Goal: Task Accomplishment & Management: Manage account settings

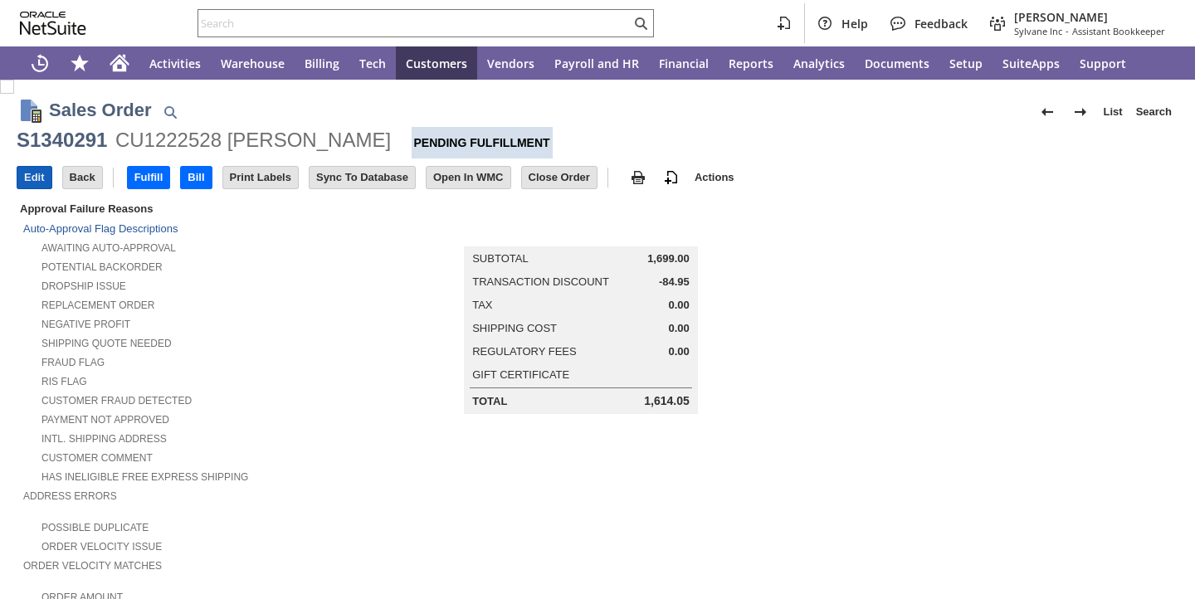
click at [34, 176] on input "Edit" at bounding box center [34, 178] width 34 height 22
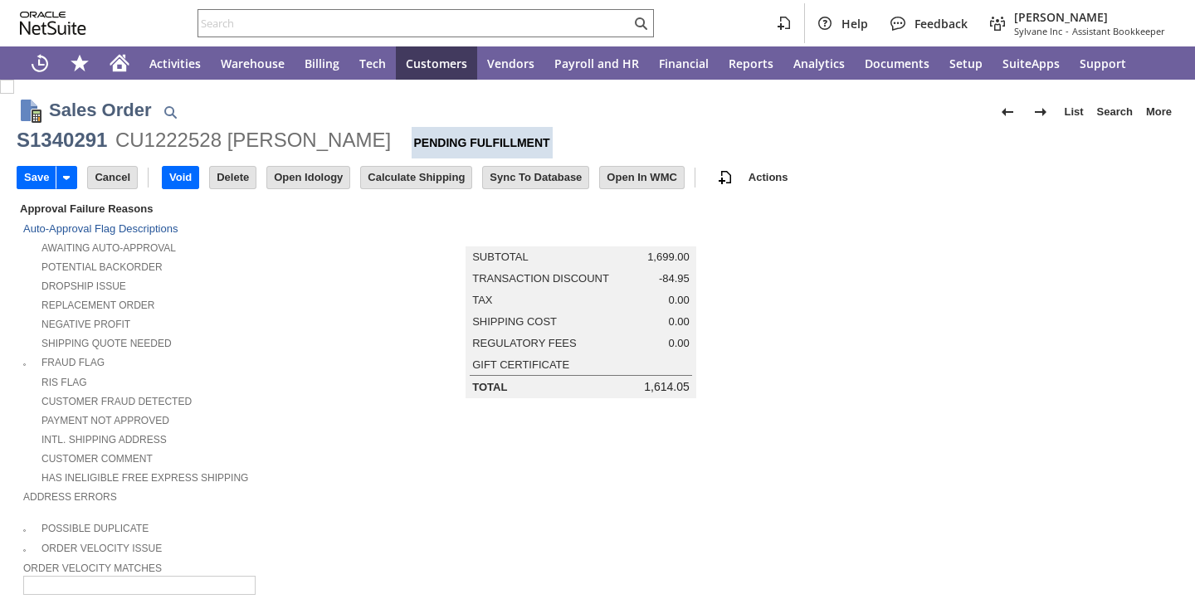
type input "Add"
type input "Copy Previous"
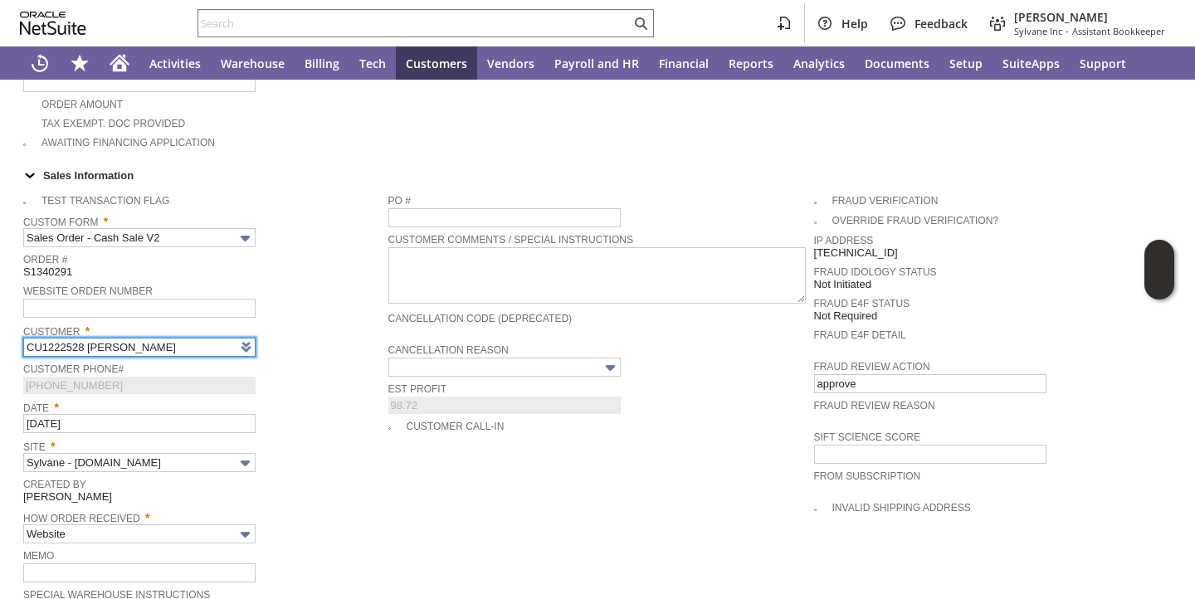
type input "Intelligent Recommendations ⁰"
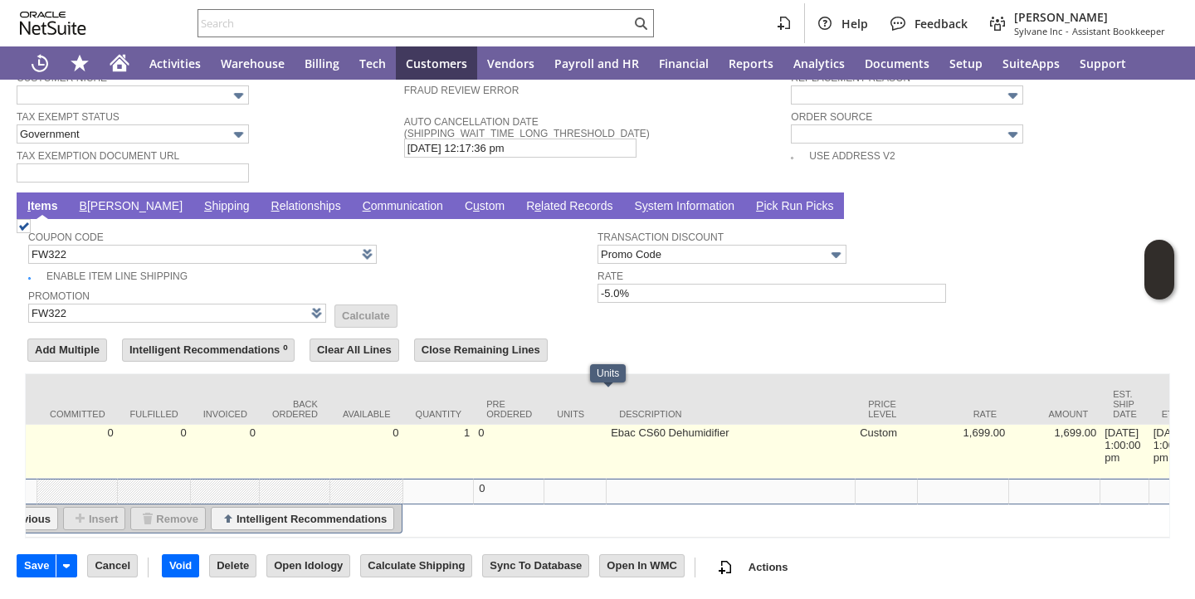
scroll to position [0, 275]
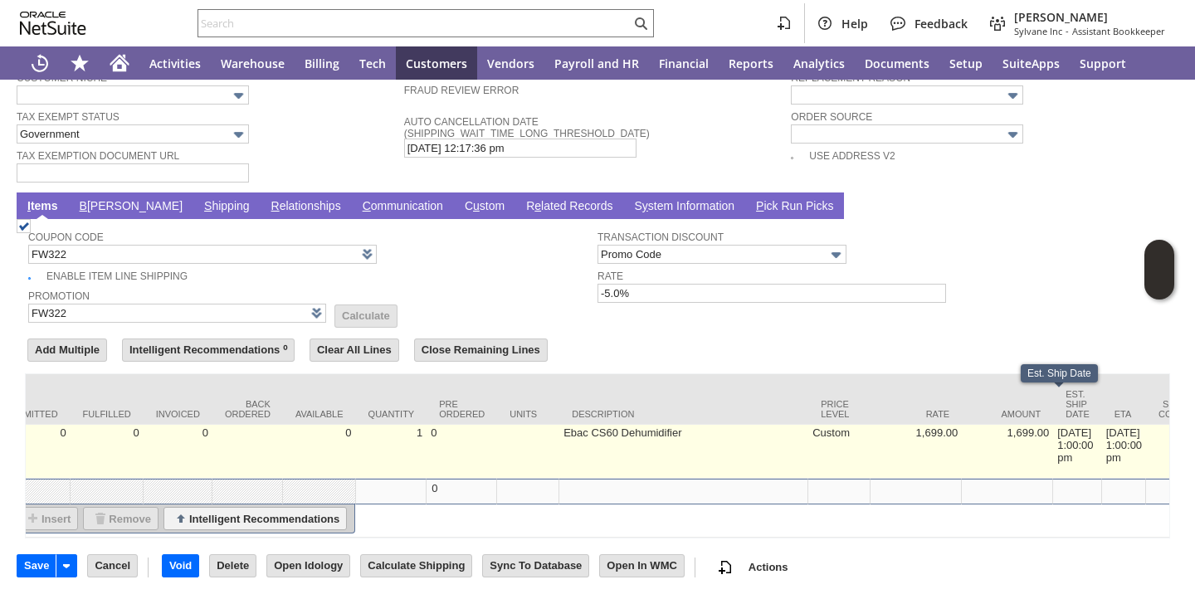
click at [1053, 425] on td "[DATE] 1:00:00 pm" at bounding box center [1077, 452] width 49 height 54
type input "[DATE] 1:00:00 pm"
type input "OK"
type input "Make Copy"
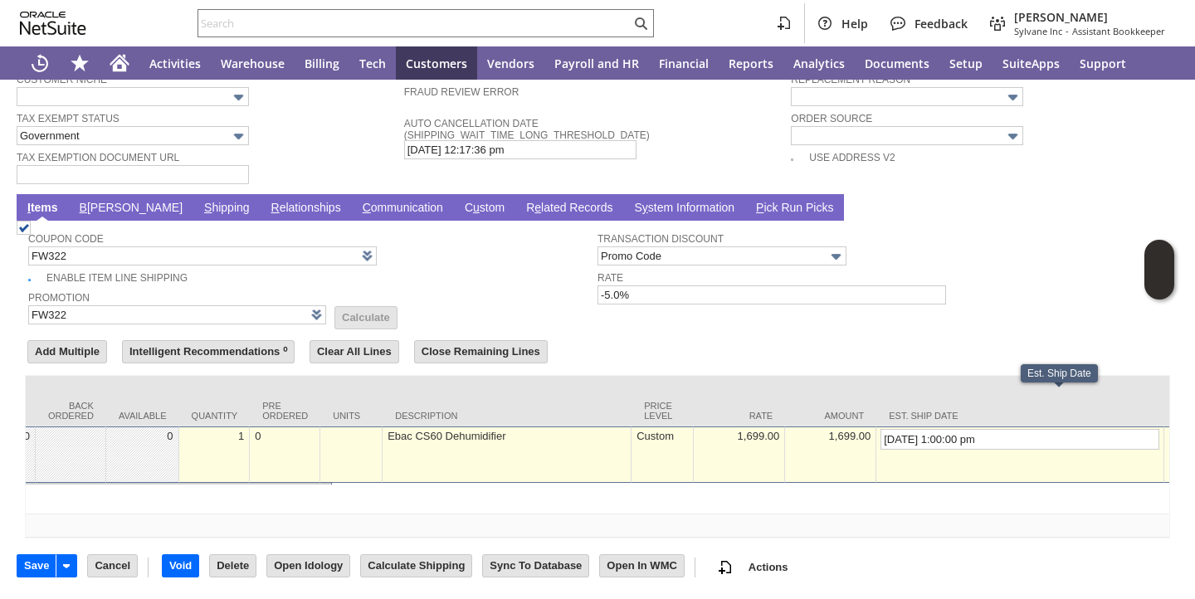
scroll to position [1219, 0]
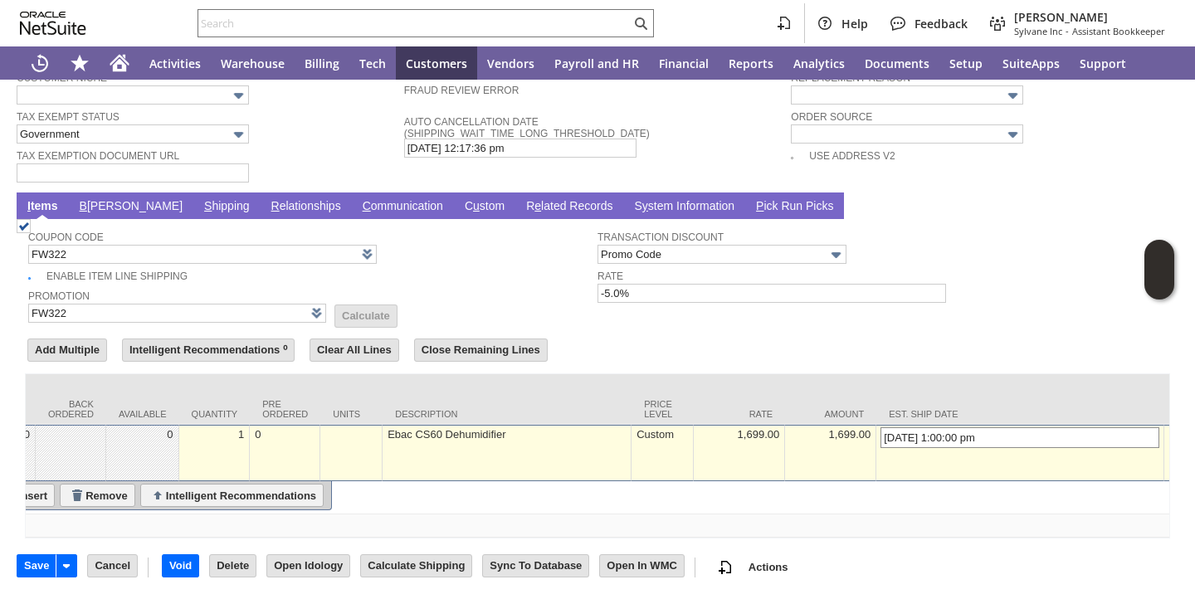
click at [881, 428] on input "[DATE] 1:00:00 pm" at bounding box center [1020, 438] width 279 height 21
type input "[DATE] 1:00:00 pm"
type input "Add"
type input "Copy Previous"
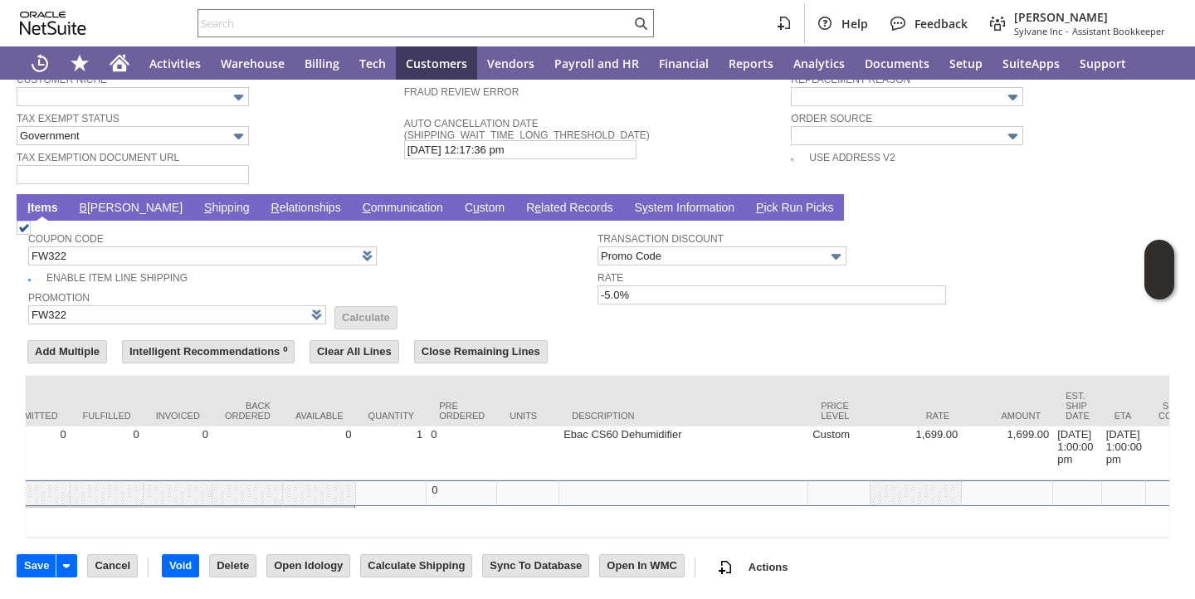
scroll to position [0, 0]
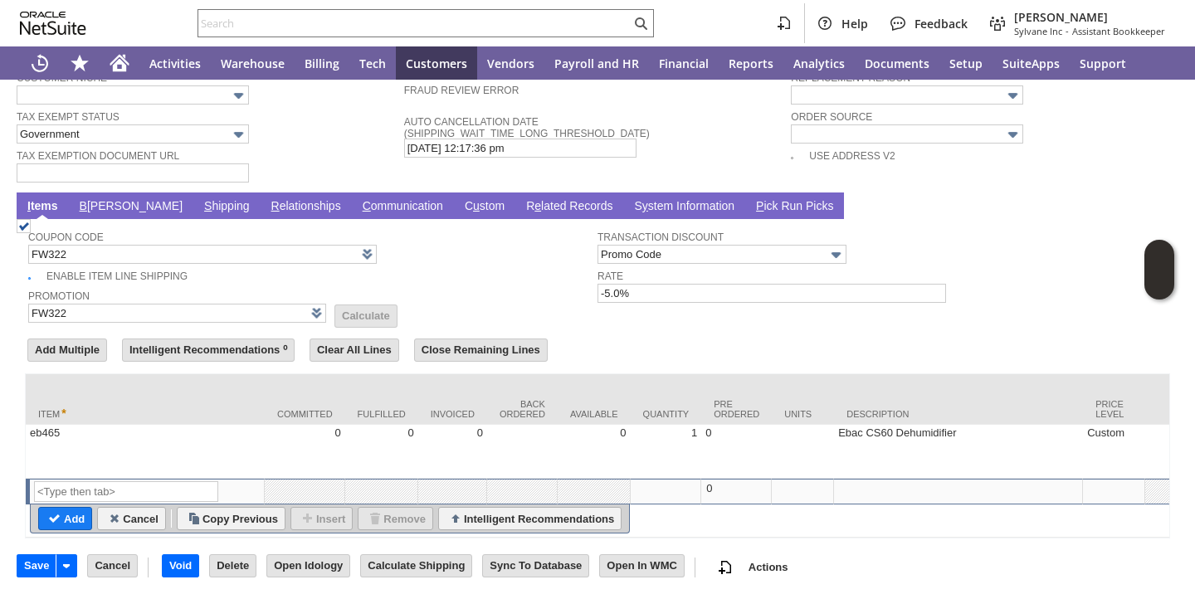
click at [200, 199] on link "S hipping" at bounding box center [227, 207] width 54 height 16
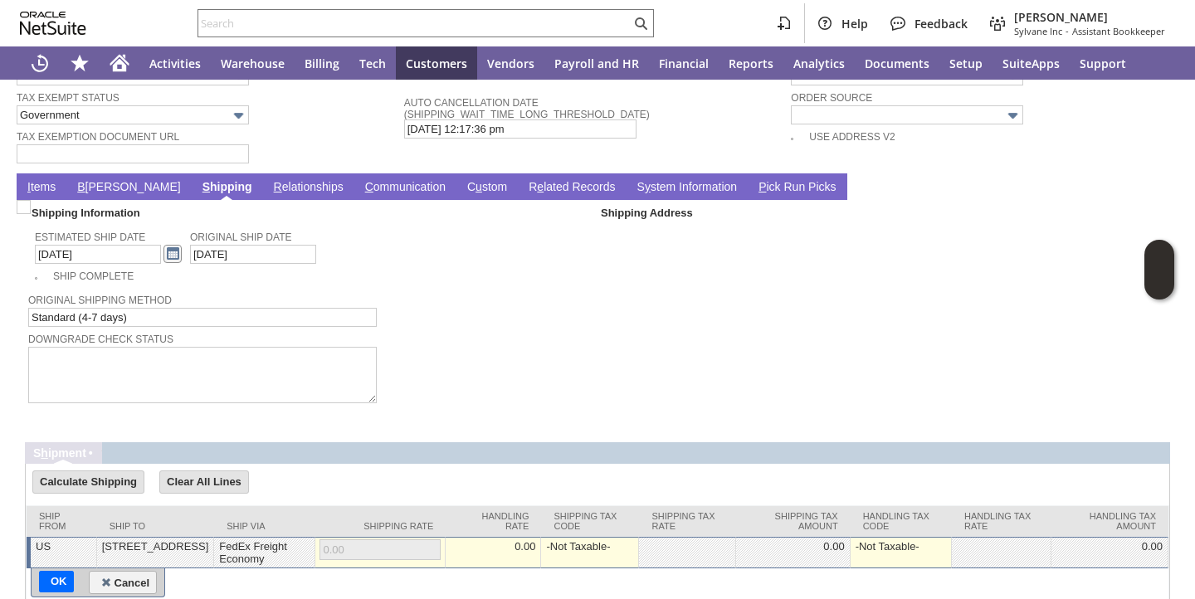
click at [164, 256] on link at bounding box center [173, 254] width 18 height 18
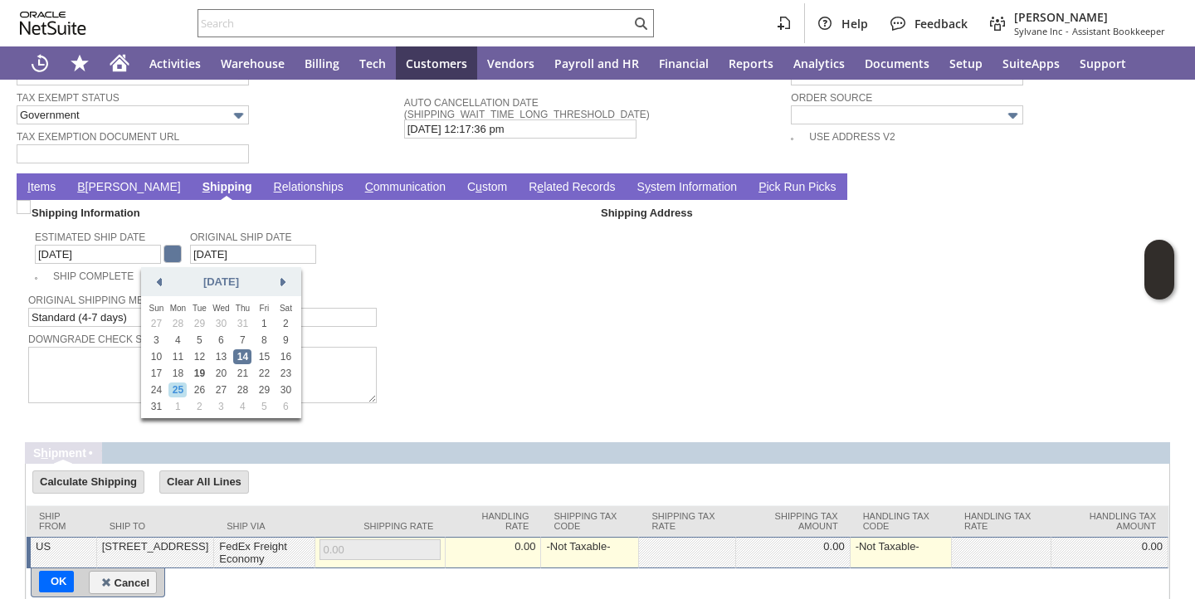
click at [182, 393] on link "25" at bounding box center [178, 390] width 18 height 15
type input "[DATE]"
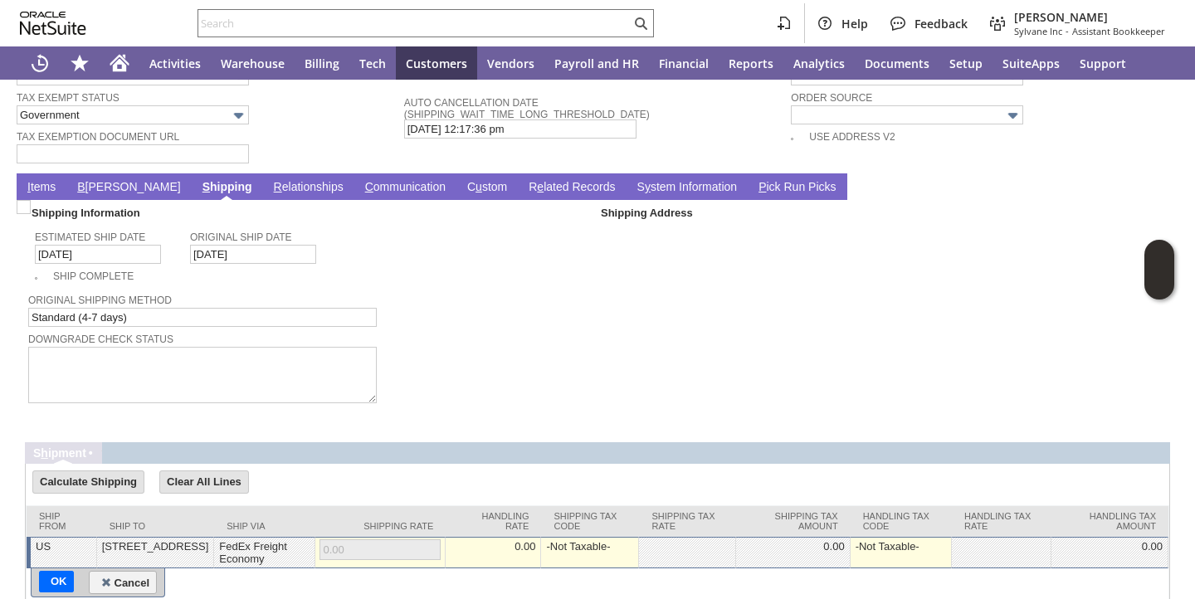
click at [92, 422] on td "UPS, THE UPS SHIELD TRADEMARK, THE UPS READY MARK, THE UPS DEVELOPER [PERSON_NA…" at bounding box center [598, 418] width 1146 height 15
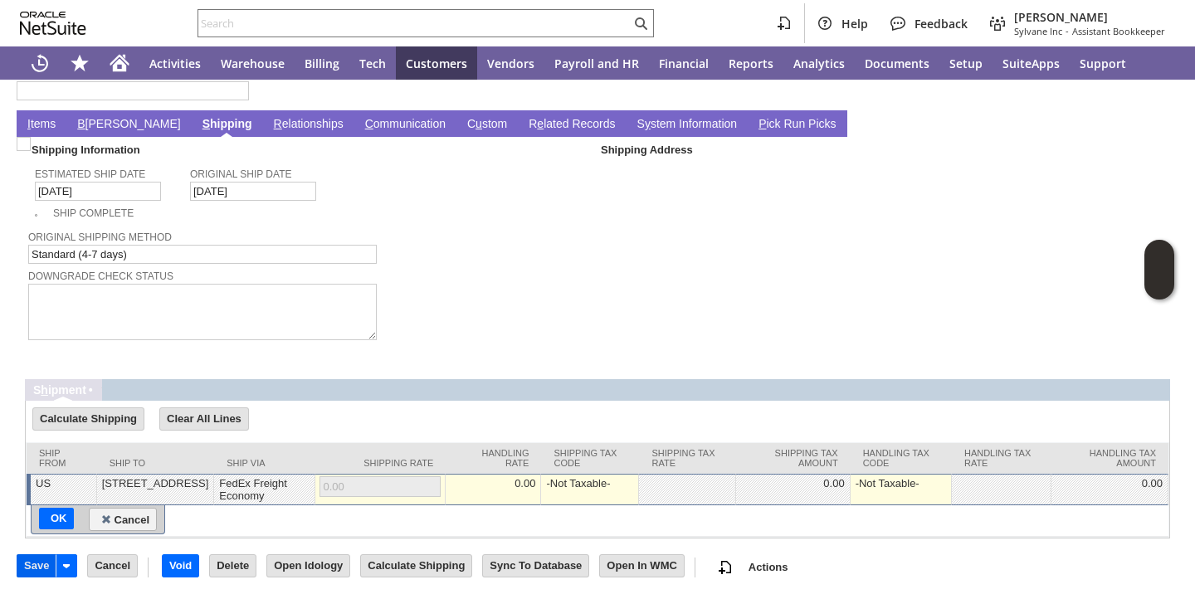
click at [43, 560] on input "Save" at bounding box center [36, 566] width 38 height 22
